Goal: Obtain resource: Download file/media

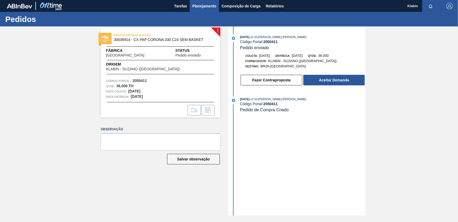
click at [211, 0] on button "Planejamento" at bounding box center [204, 6] width 29 height 12
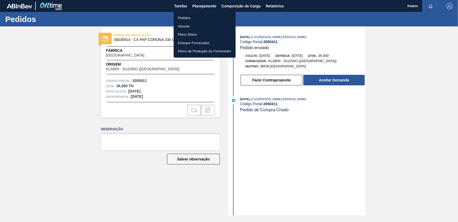
click at [280, 5] on div at bounding box center [229, 111] width 458 height 222
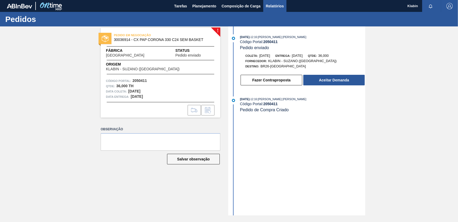
click at [274, 5] on span "Relatórios" at bounding box center [275, 6] width 18 height 6
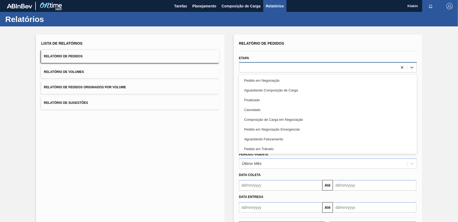
click at [266, 64] on div at bounding box center [318, 67] width 158 height 8
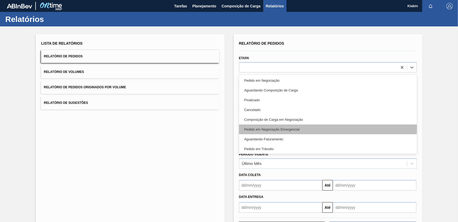
click at [281, 130] on div "Pedido em Negociação Emergencial" at bounding box center [328, 129] width 178 height 10
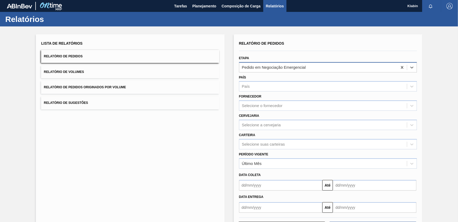
click at [310, 64] on div "Pedido em Negociação Emergencial" at bounding box center [318, 67] width 158 height 8
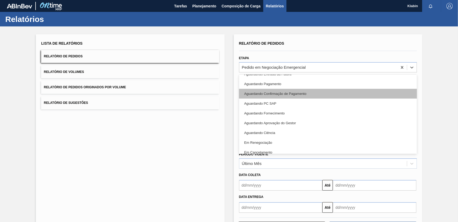
scroll to position [70, 0]
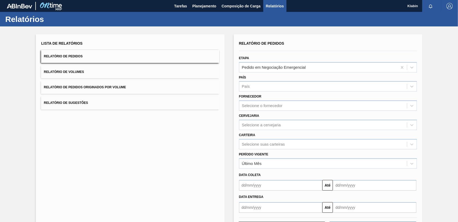
drag, startPoint x: 199, startPoint y: 111, endPoint x: 177, endPoint y: 90, distance: 29.9
click at [195, 111] on div "Lista de Relatórios Relatório de Pedidos Relatório de Volumes Relatório de Pedi…" at bounding box center [130, 135] width 189 height 203
click at [205, 5] on span "Planejamento" at bounding box center [205, 6] width 24 height 6
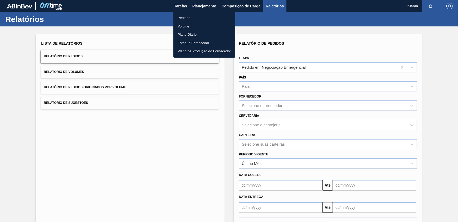
click at [190, 17] on li "Pedidos" at bounding box center [205, 18] width 62 height 8
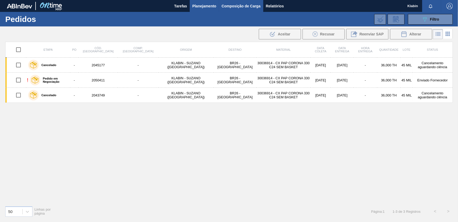
drag, startPoint x: 242, startPoint y: 7, endPoint x: 248, endPoint y: 7, distance: 6.1
click at [242, 7] on span "Composição de Carga" at bounding box center [241, 6] width 39 height 6
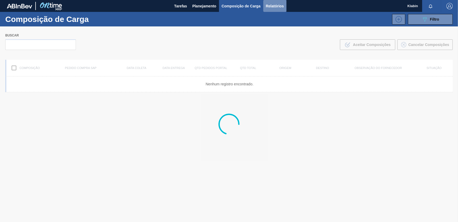
click at [271, 6] on span "Relatórios" at bounding box center [275, 6] width 18 height 6
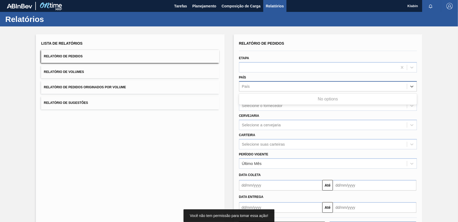
click at [285, 83] on div "País" at bounding box center [323, 87] width 168 height 8
click at [269, 60] on div "Etapa" at bounding box center [328, 63] width 178 height 18
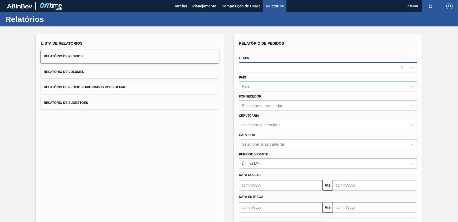
click at [268, 65] on div at bounding box center [318, 67] width 158 height 8
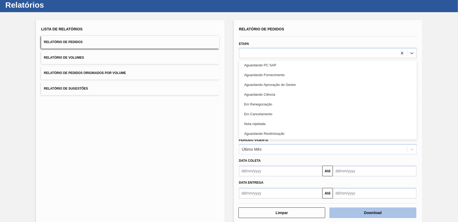
scroll to position [22, 0]
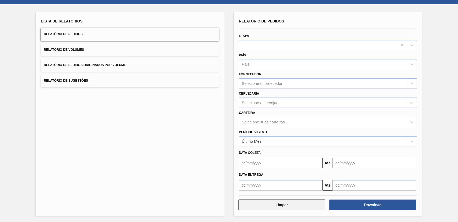
click at [295, 205] on button "Limpar" at bounding box center [282, 204] width 87 height 11
click at [282, 200] on button "Limpar" at bounding box center [282, 204] width 87 height 11
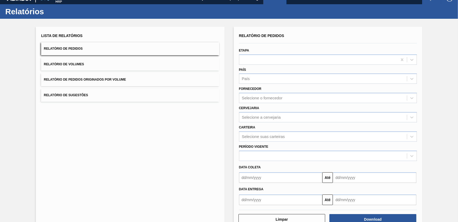
scroll to position [0, 0]
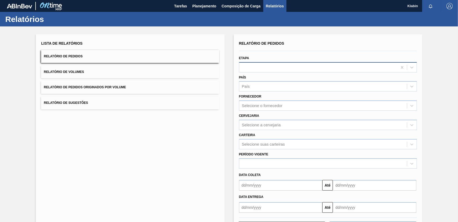
click at [273, 68] on div at bounding box center [318, 67] width 158 height 8
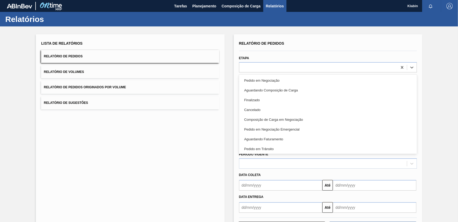
click at [271, 81] on div "Pedido em Negociação" at bounding box center [328, 80] width 178 height 10
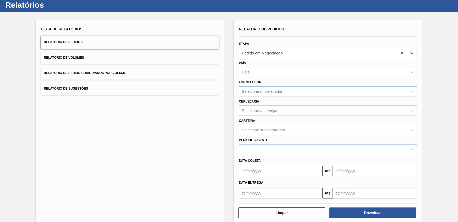
scroll to position [22, 0]
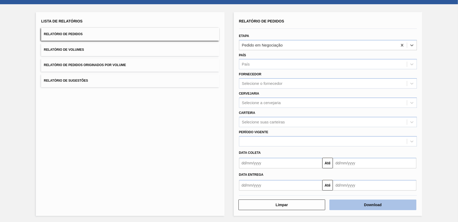
click at [362, 203] on button "Download" at bounding box center [373, 204] width 87 height 11
click at [376, 205] on button "Download" at bounding box center [373, 204] width 87 height 11
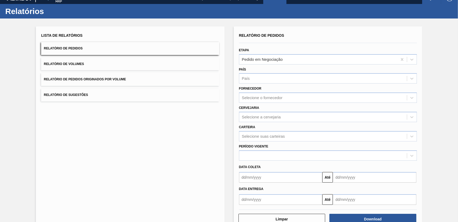
scroll to position [0, 0]
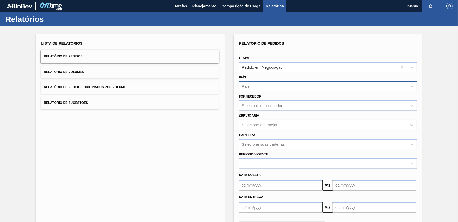
click at [265, 86] on div "País" at bounding box center [323, 87] width 168 height 8
click at [264, 86] on div "País" at bounding box center [323, 87] width 168 height 8
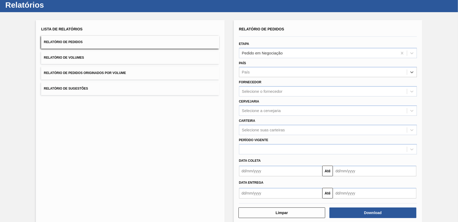
scroll to position [22, 0]
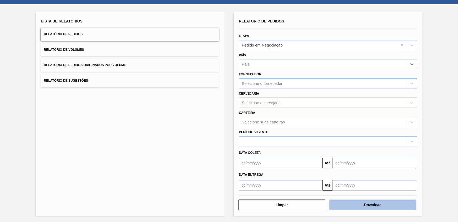
click at [361, 202] on button "Download" at bounding box center [373, 204] width 87 height 11
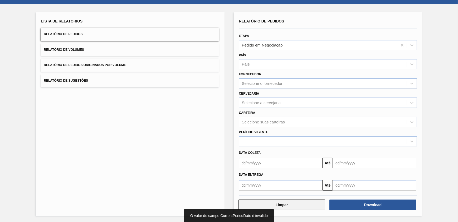
click at [294, 203] on button "Limpar" at bounding box center [282, 204] width 87 height 11
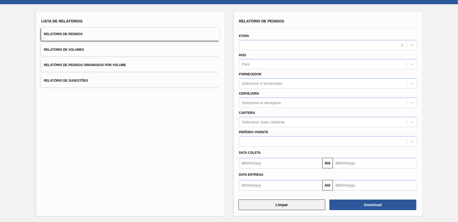
click at [294, 203] on button "Limpar" at bounding box center [282, 204] width 87 height 11
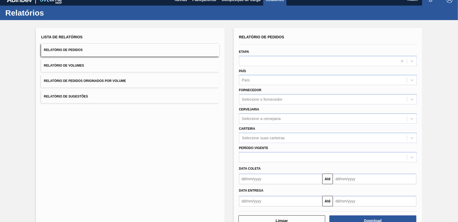
scroll to position [0, 0]
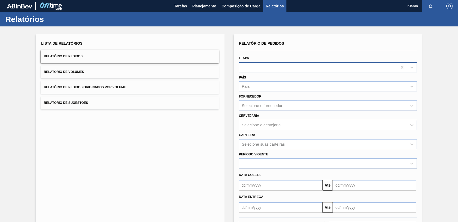
click at [258, 66] on div at bounding box center [318, 67] width 158 height 8
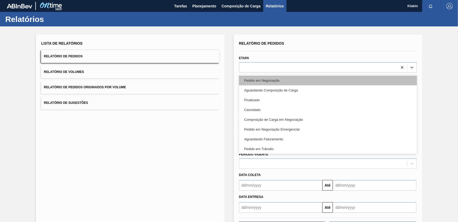
click at [277, 82] on div "Pedido em Negociação" at bounding box center [328, 80] width 178 height 10
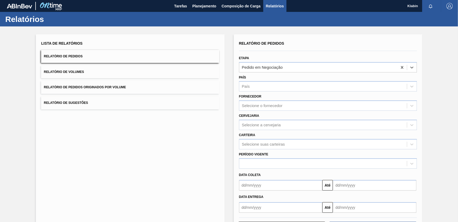
scroll to position [22, 0]
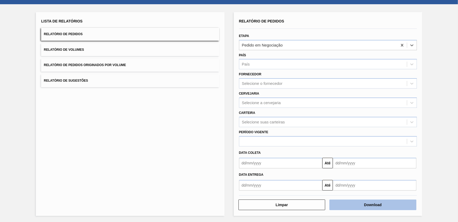
click at [362, 205] on button "Download" at bounding box center [373, 204] width 87 height 11
click at [305, 162] on input "text" at bounding box center [281, 162] width 84 height 11
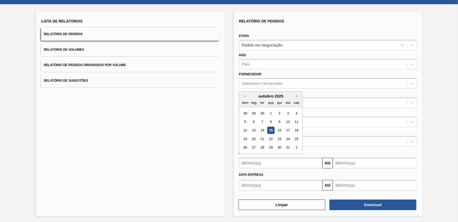
click at [270, 129] on div "15" at bounding box center [270, 130] width 7 height 7
type input "[DATE]"
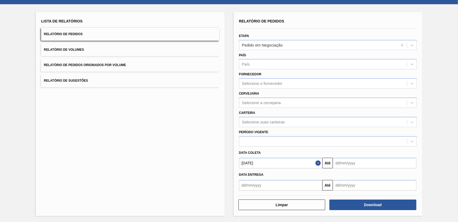
click at [369, 162] on input "text" at bounding box center [375, 162] width 84 height 11
click at [394, 94] on div "outubro 2025" at bounding box center [364, 96] width 63 height 4
click at [391, 94] on button "Next Month" at bounding box center [392, 96] width 4 height 4
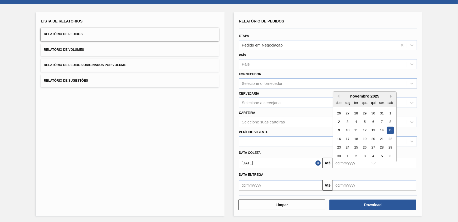
click at [391, 94] on button "Next Month" at bounding box center [392, 96] width 4 height 4
click at [374, 129] on div "15" at bounding box center [373, 130] width 7 height 7
type input "[DATE]"
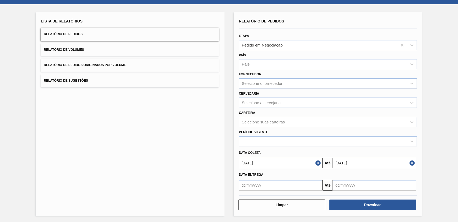
click at [319, 184] on input "text" at bounding box center [281, 185] width 84 height 11
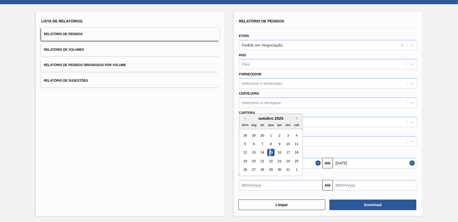
drag, startPoint x: 269, startPoint y: 150, endPoint x: 272, endPoint y: 151, distance: 3.4
click at [271, 150] on div "15" at bounding box center [270, 152] width 7 height 7
type input "[DATE]"
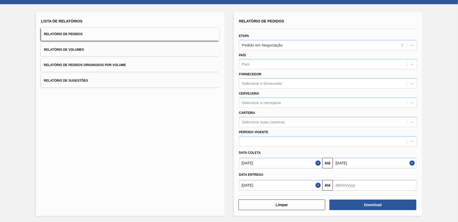
drag, startPoint x: 352, startPoint y: 181, endPoint x: 363, endPoint y: 181, distance: 11.1
click at [352, 181] on input "text" at bounding box center [375, 185] width 84 height 11
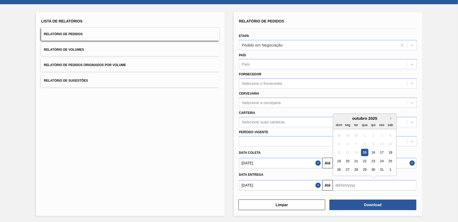
click at [391, 120] on div "dom seg ter qua qui sex sab" at bounding box center [364, 124] width 63 height 8
click at [391, 118] on button "Next Month" at bounding box center [392, 118] width 4 height 4
click at [391, 117] on button "Next Month" at bounding box center [392, 118] width 4 height 4
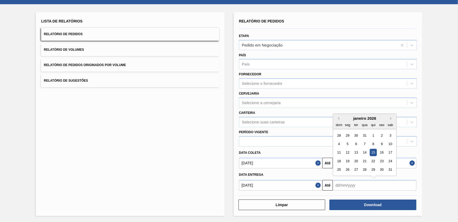
click at [368, 150] on div "11 12 13 14 15 16 17" at bounding box center [365, 152] width 60 height 8
click at [373, 152] on div "15" at bounding box center [373, 152] width 7 height 7
type input "[DATE]"
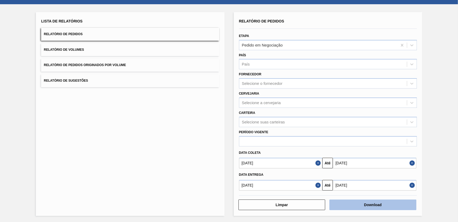
click at [363, 205] on button "Download" at bounding box center [373, 204] width 87 height 11
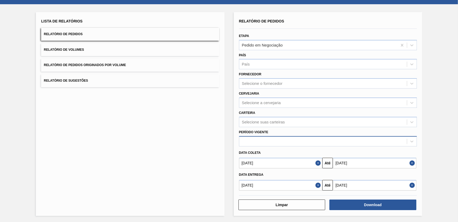
click at [270, 136] on div at bounding box center [328, 141] width 178 height 10
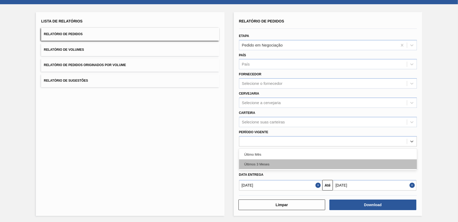
click at [265, 163] on div "Últimos 3 Meses" at bounding box center [328, 164] width 178 height 10
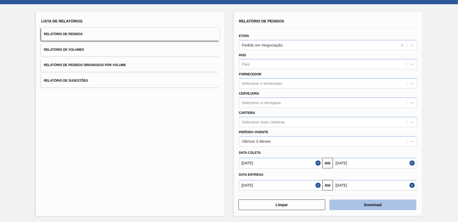
click at [356, 204] on button "Download" at bounding box center [373, 204] width 87 height 11
